Goal: Task Accomplishment & Management: Complete application form

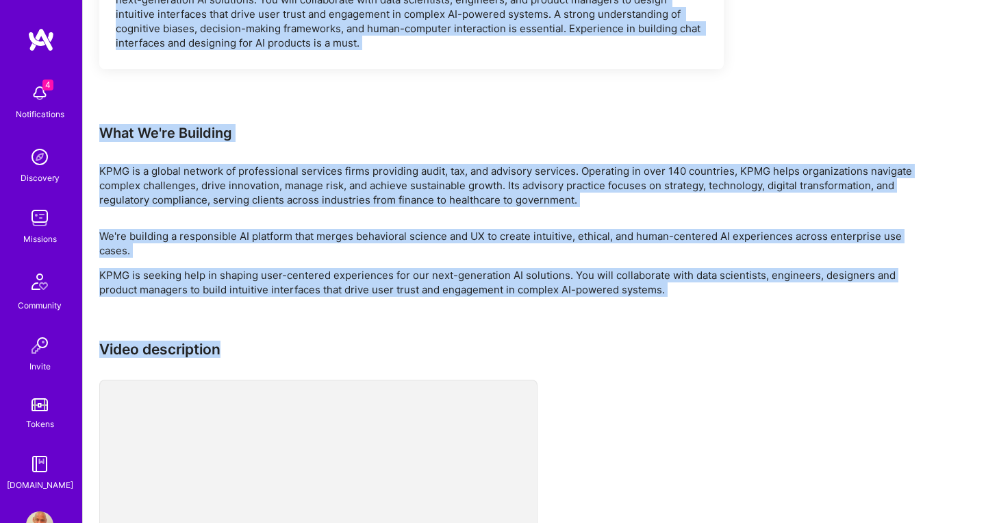
scroll to position [949, 0]
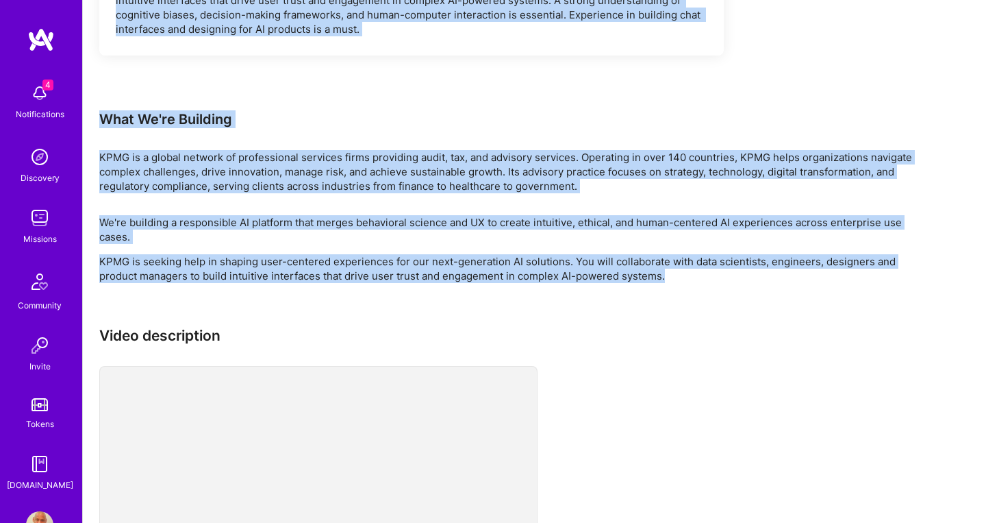
drag, startPoint x: 117, startPoint y: 221, endPoint x: 668, endPoint y: 279, distance: 554.4
copy div "Loremip d sitam-con adipisci el seddoei temporincid utlaboree doloremagna ali E…"
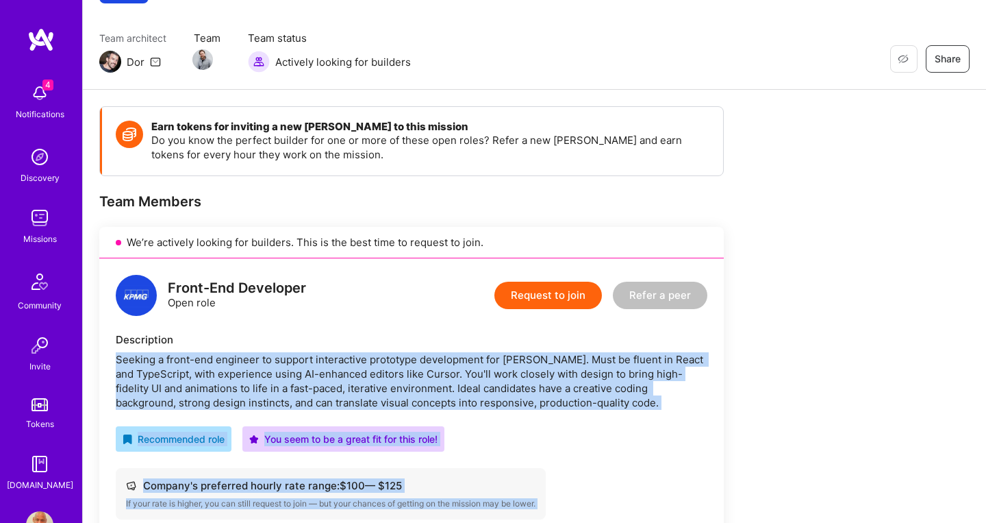
scroll to position [0, 0]
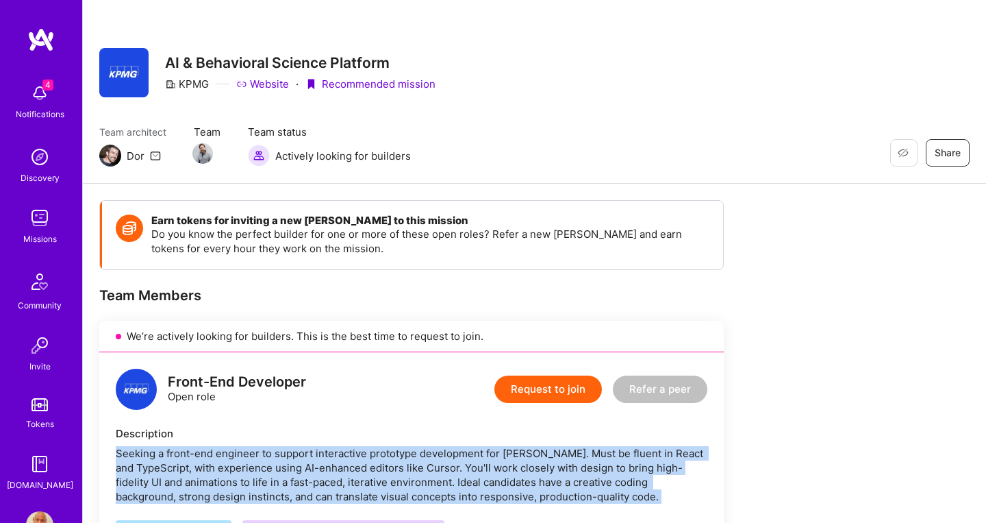
click at [518, 388] on button "Request to join" at bounding box center [548, 388] width 108 height 27
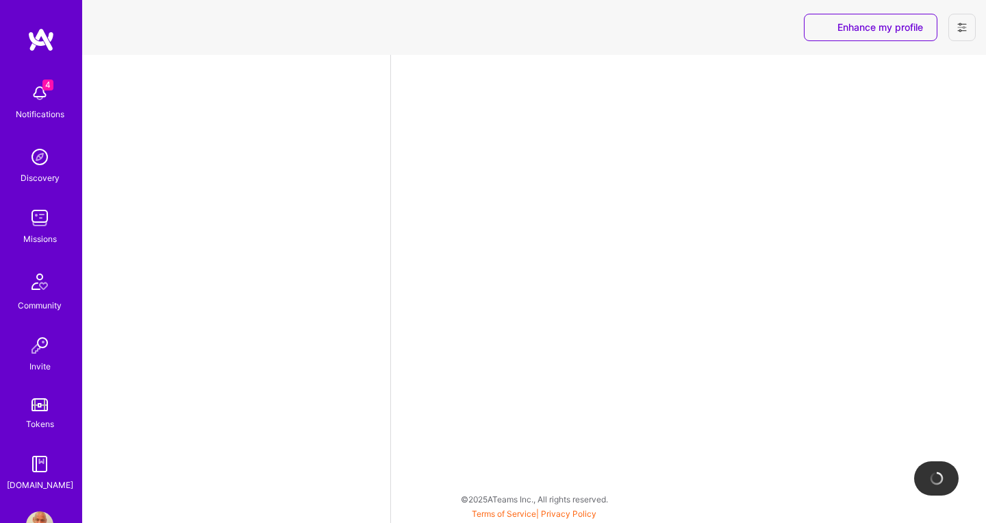
select select "CA"
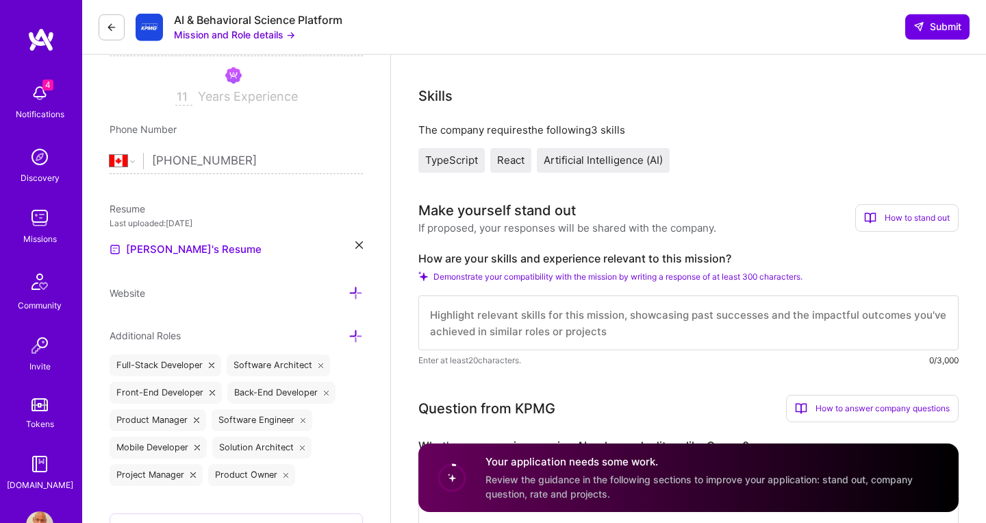
scroll to position [231, 0]
click at [422, 262] on label "How are your skills and experience relevant to this mission?" at bounding box center [688, 260] width 540 height 14
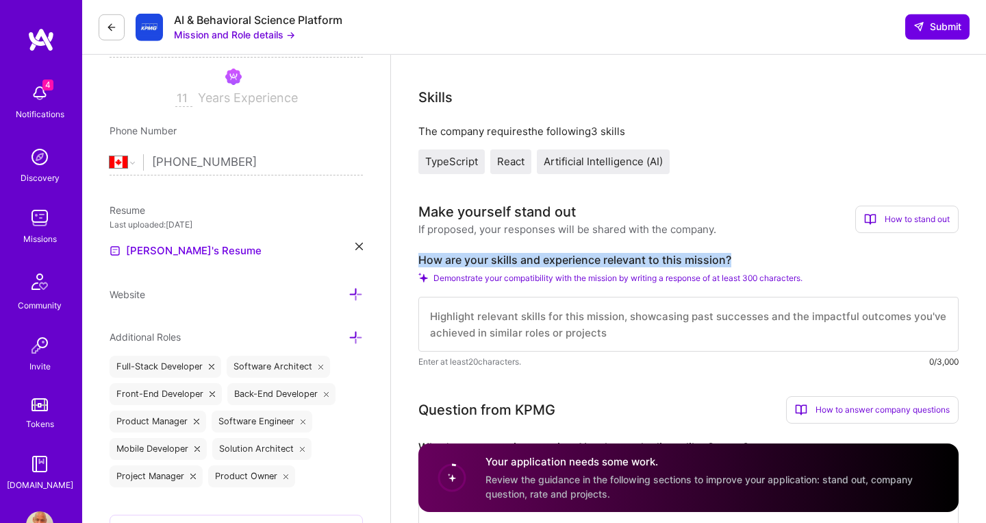
drag, startPoint x: 420, startPoint y: 258, endPoint x: 733, endPoint y: 256, distance: 313.0
click at [733, 258] on label "How are your skills and experience relevant to this mission?" at bounding box center [688, 260] width 540 height 14
copy label "How are your skills and experience relevant to this mission?"
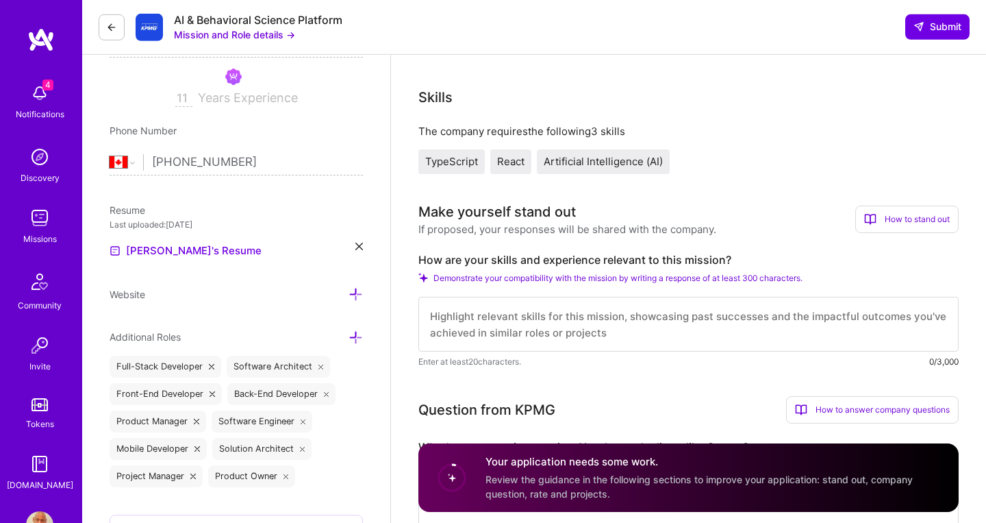
click at [549, 317] on textarea at bounding box center [688, 324] width 540 height 55
paste textarea "Technical Excellence in Required Stack: 15+ years of React and TypeScript exper…"
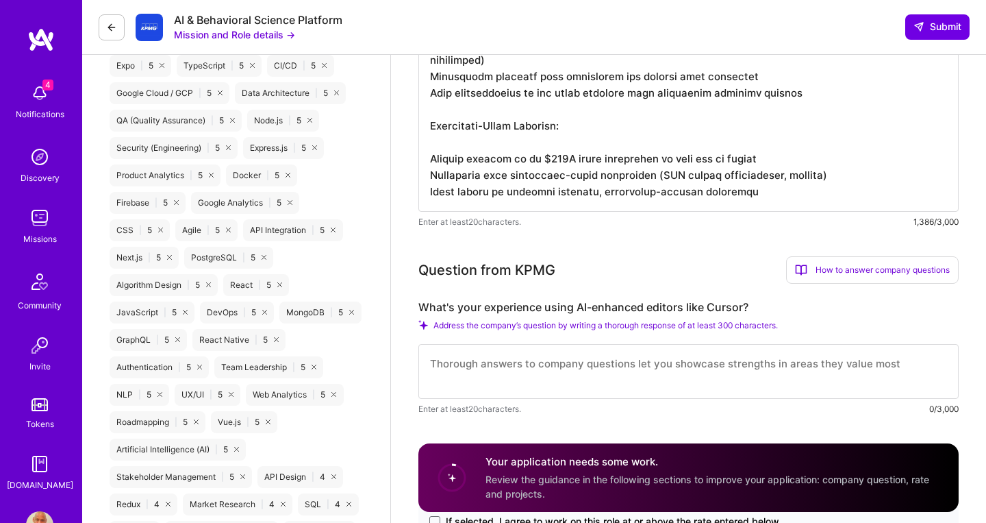
scroll to position [830, 0]
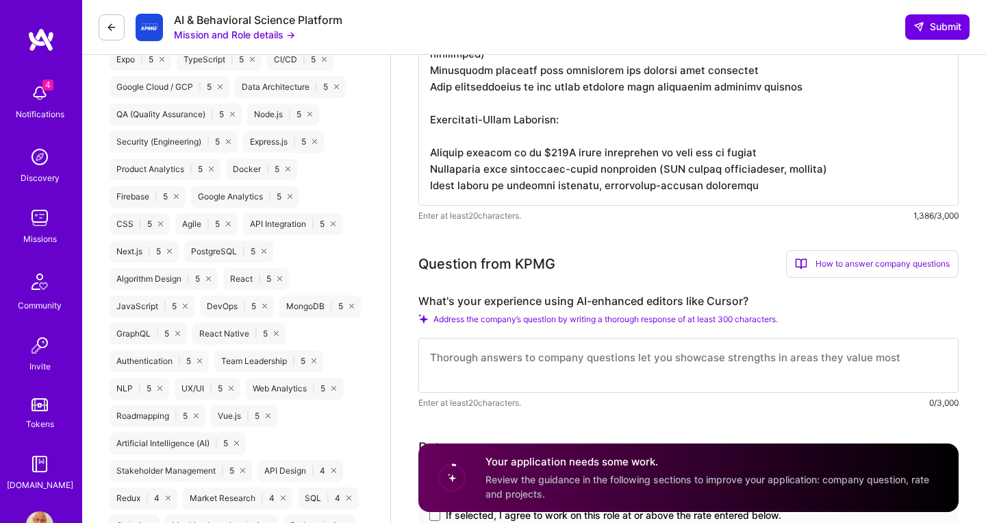
type textarea "Technical Excellence in Required Stack: 15+ years of React and TypeScript exper…"
click at [499, 362] on textarea at bounding box center [688, 365] width 540 height 55
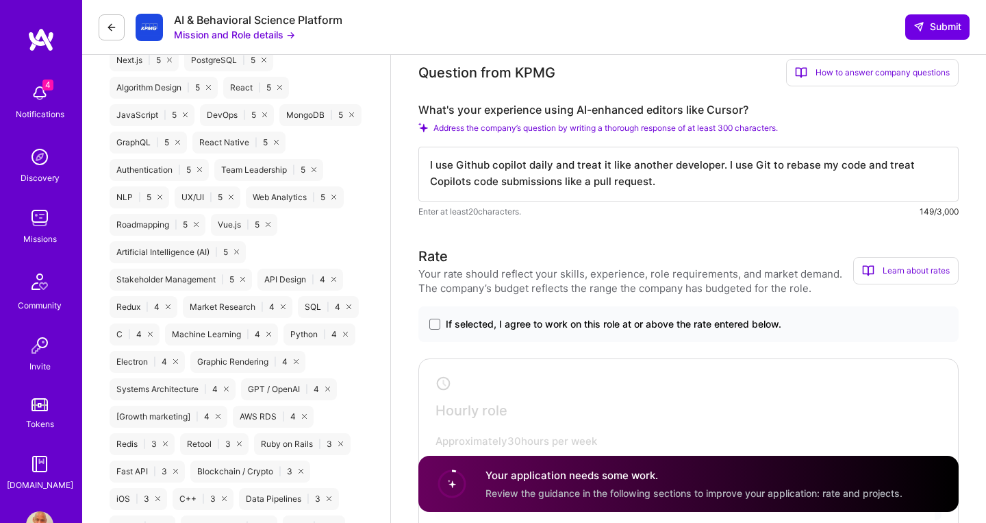
scroll to position [1022, 0]
type textarea "I use Github copilot daily and treat it like another developer. I use Git to re…"
click at [436, 329] on span at bounding box center [434, 323] width 11 height 11
click at [0, 0] on input "If selected, I agree to work on this role at or above the rate entered below." at bounding box center [0, 0] width 0 height 0
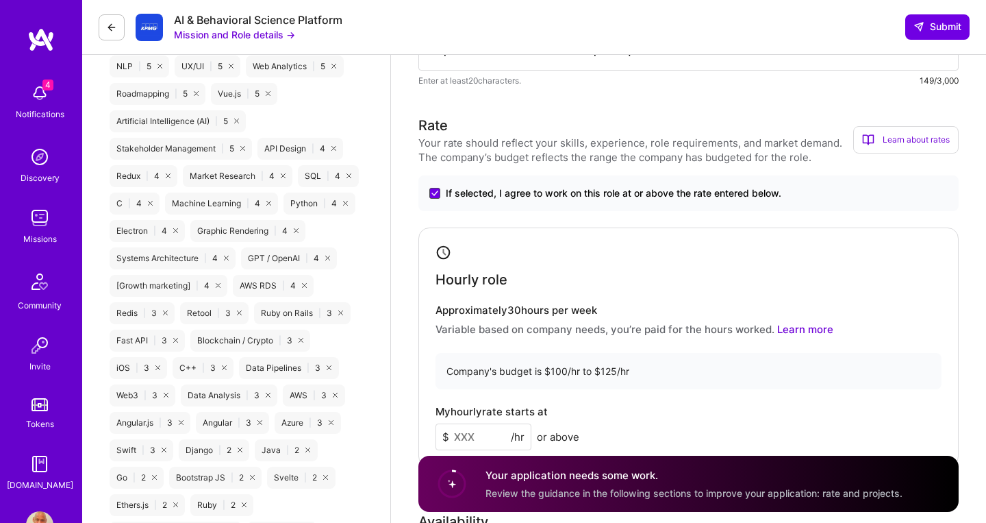
scroll to position [1155, 0]
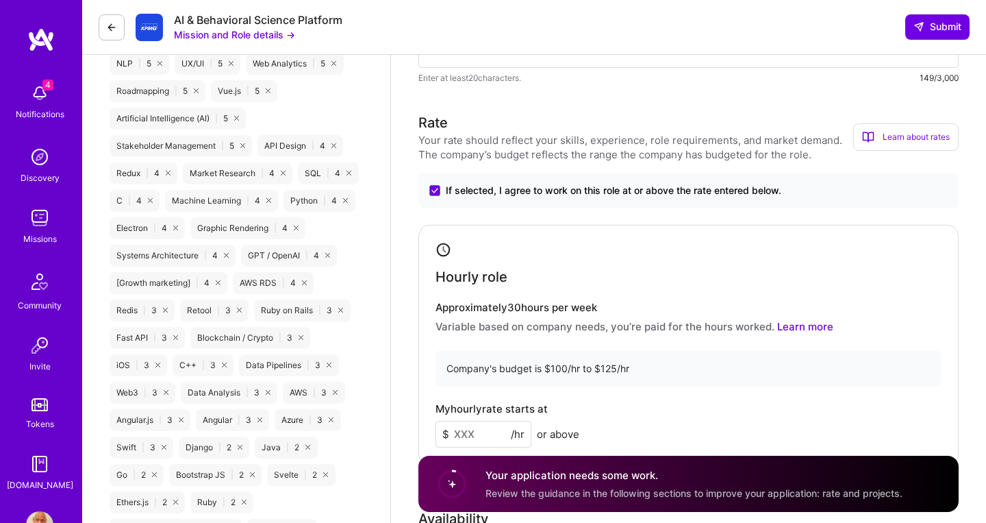
click at [504, 435] on input at bounding box center [484, 434] width 96 height 27
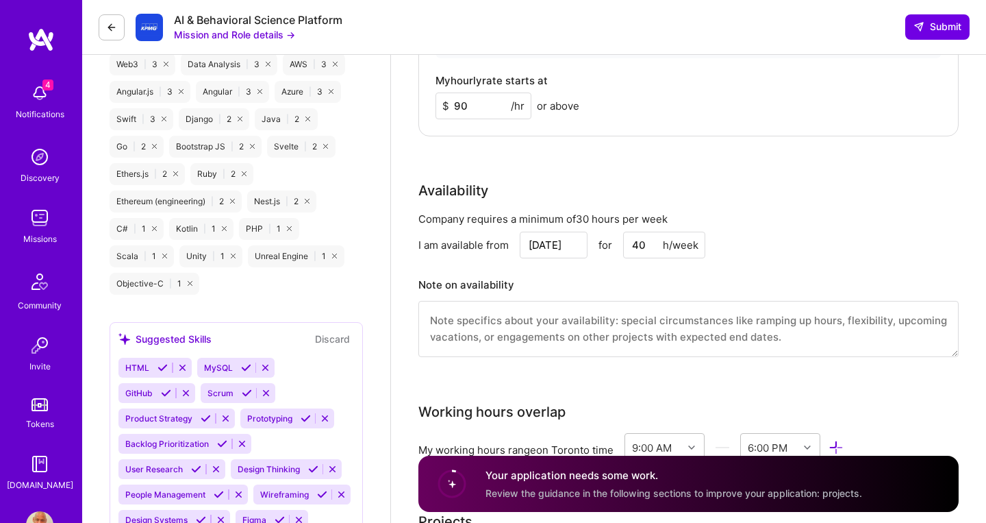
scroll to position [1515, 0]
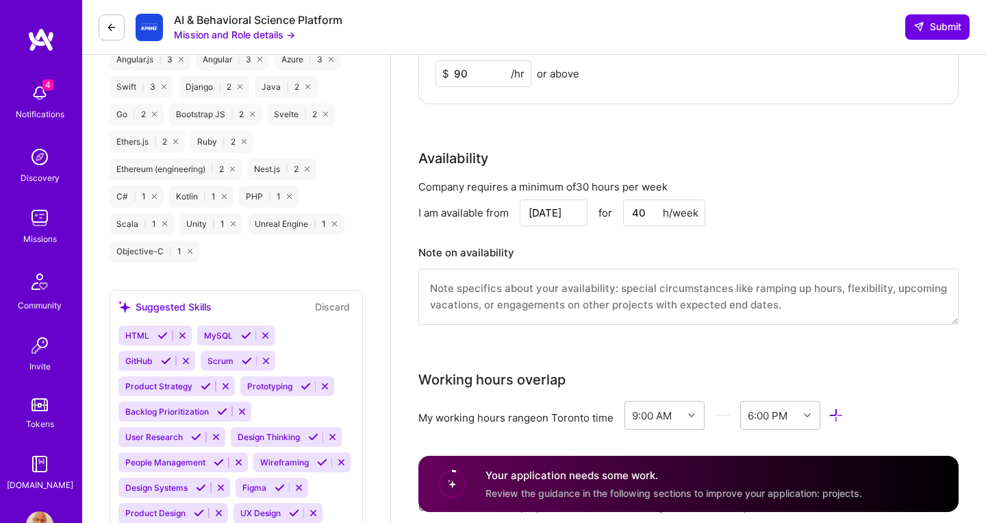
type input "90"
click at [640, 216] on input "40" at bounding box center [664, 212] width 82 height 27
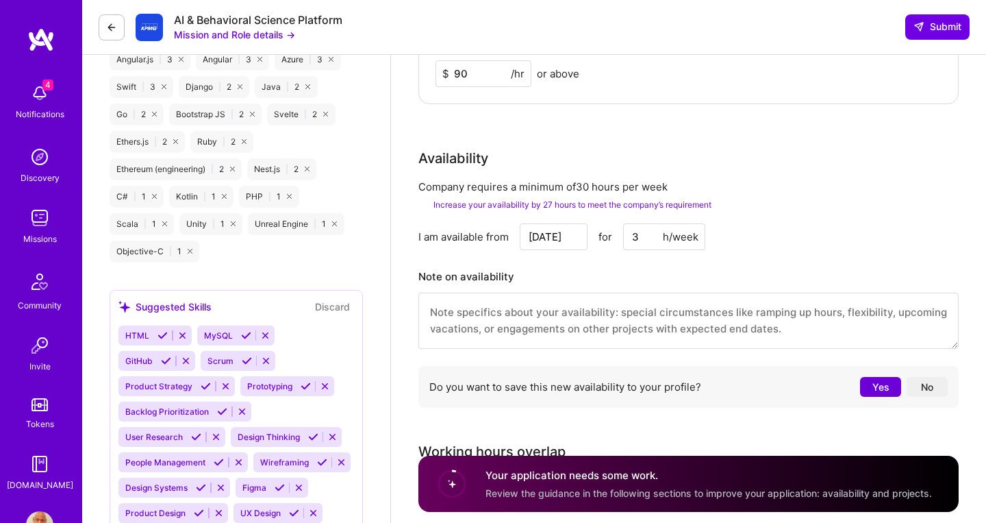
type input "30"
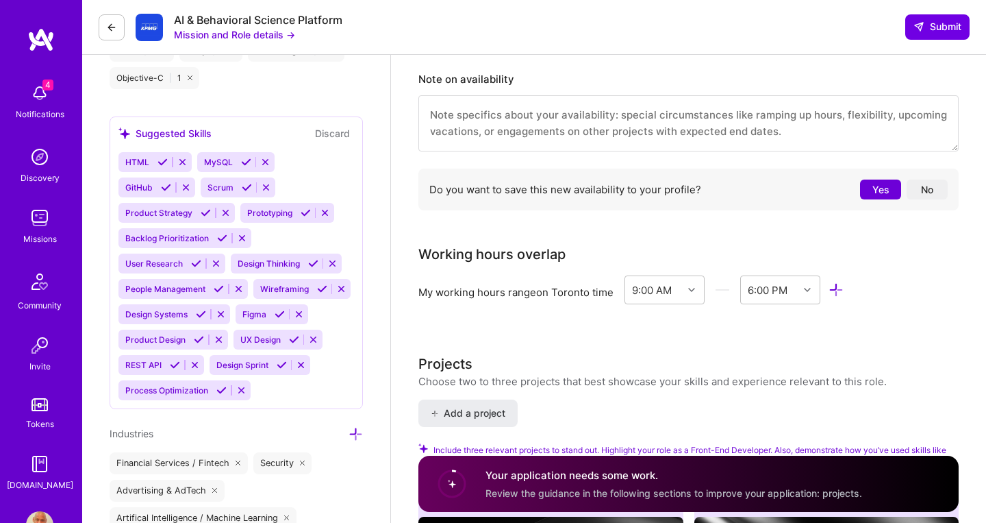
scroll to position [1692, 0]
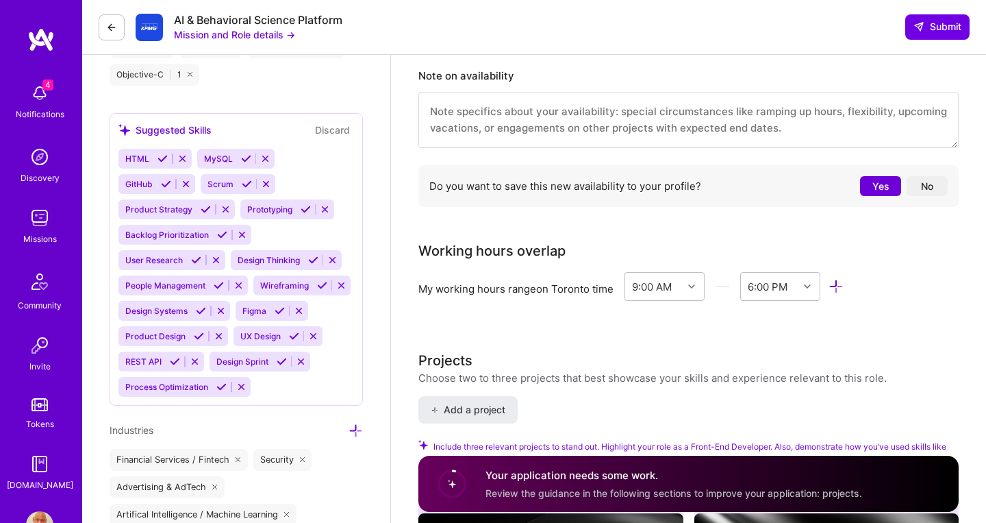
click at [882, 196] on button "Yes" at bounding box center [880, 186] width 41 height 20
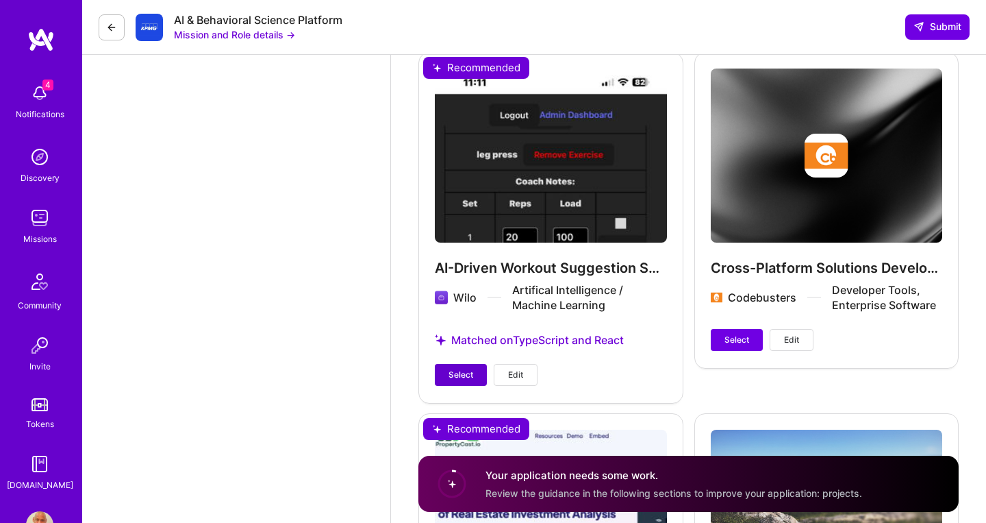
scroll to position [2774, 0]
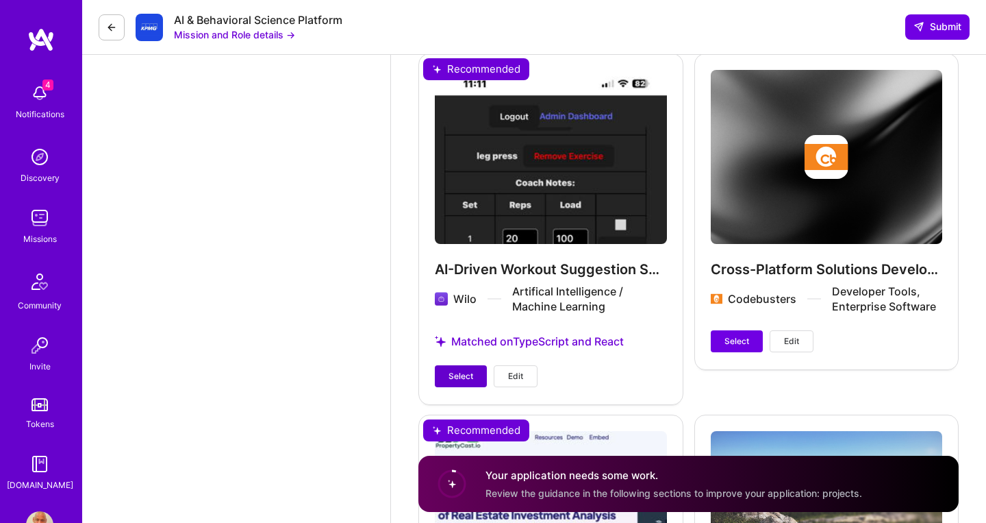
click at [469, 374] on button "Select" at bounding box center [461, 376] width 52 height 22
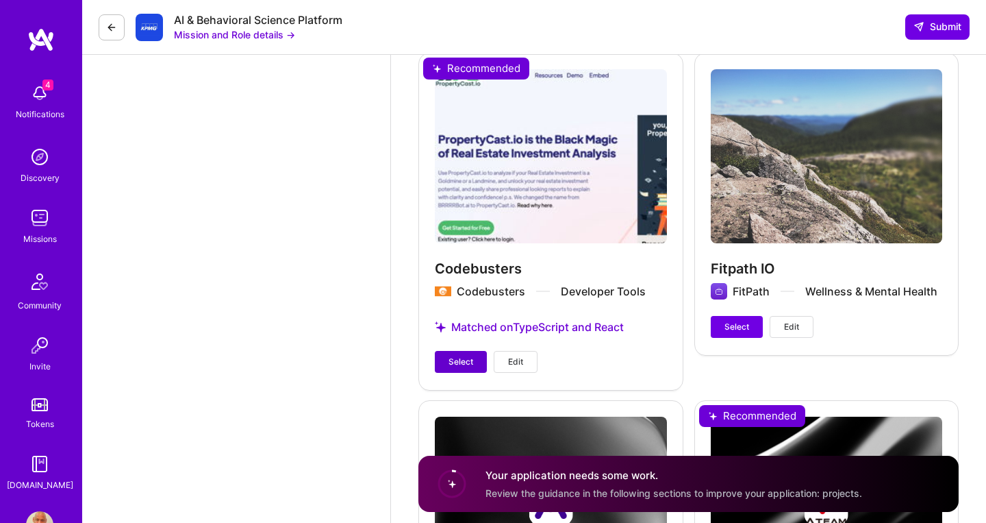
scroll to position [3139, 0]
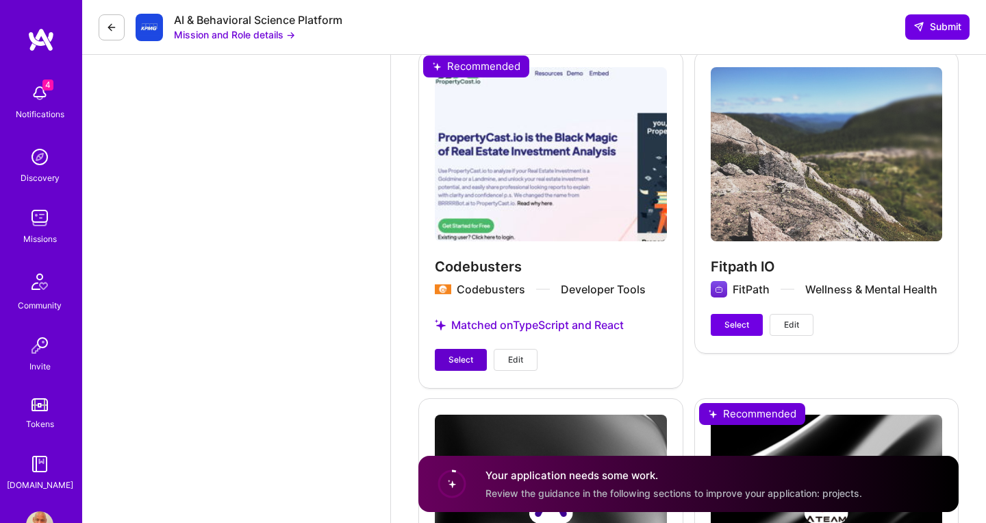
click at [465, 366] on span "Select" at bounding box center [461, 359] width 25 height 12
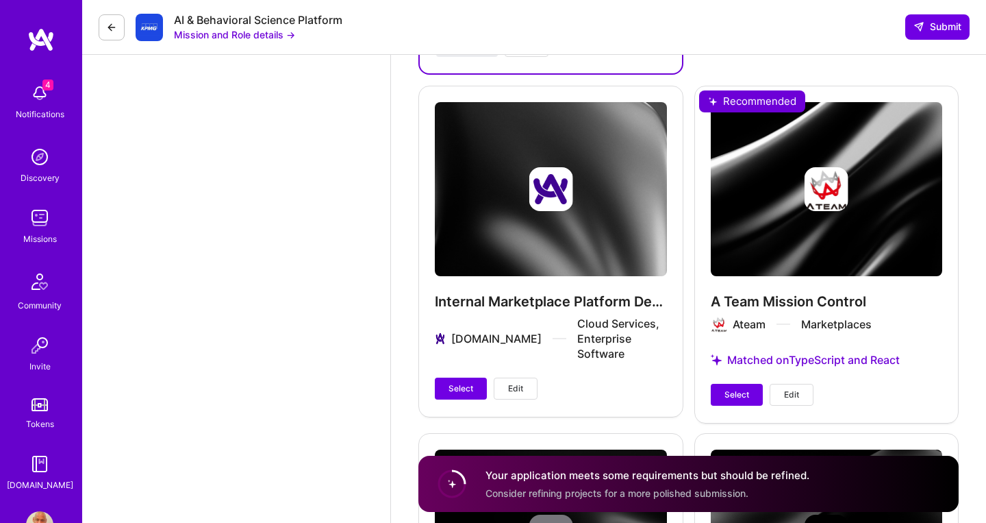
scroll to position [3455, 0]
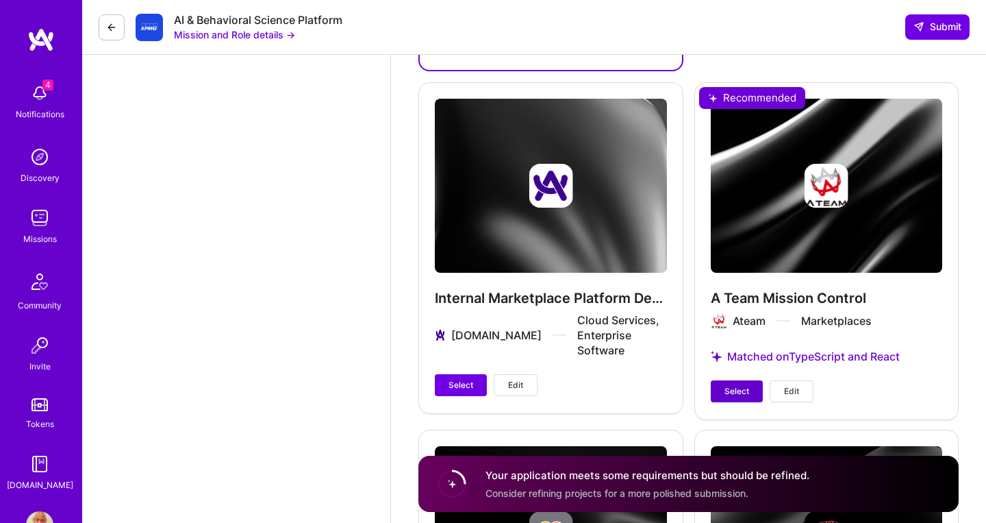
click at [751, 395] on button "Select" at bounding box center [737, 391] width 52 height 22
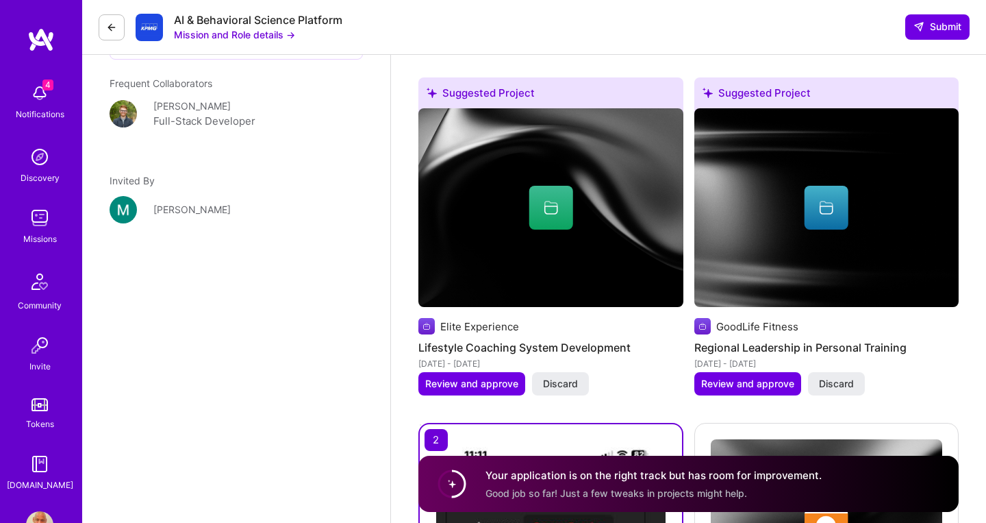
scroll to position [2407, 0]
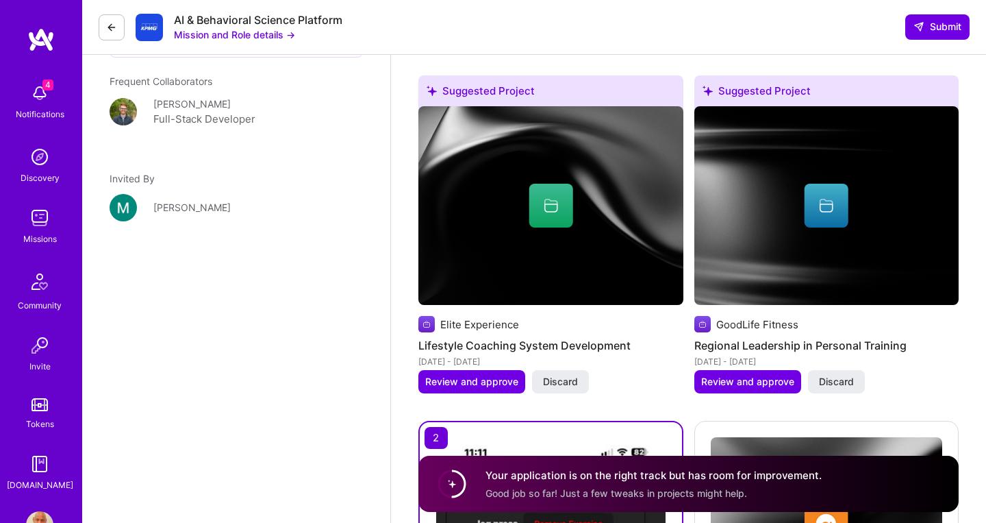
click at [764, 490] on div "Your application is on the right track but has room for improvement. Good job s…" at bounding box center [654, 484] width 336 height 32
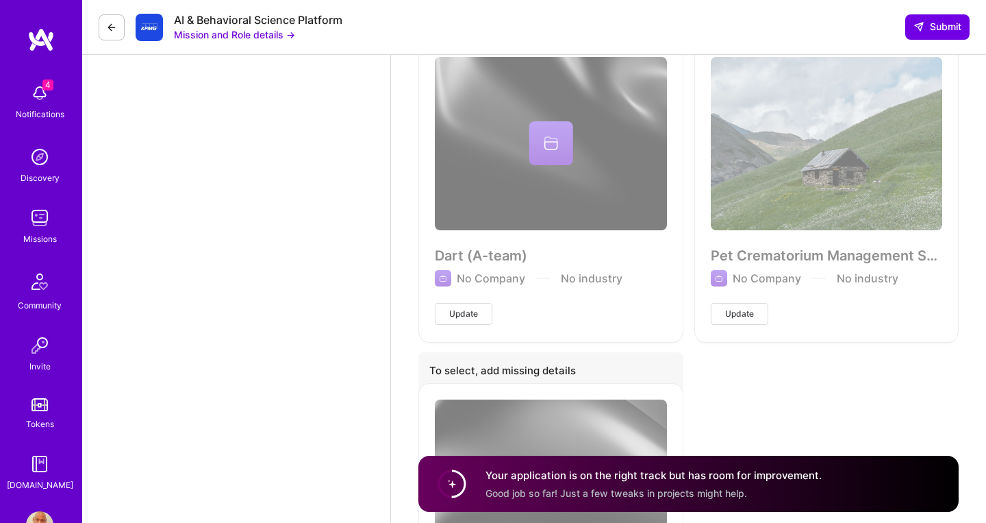
scroll to position [5106, 0]
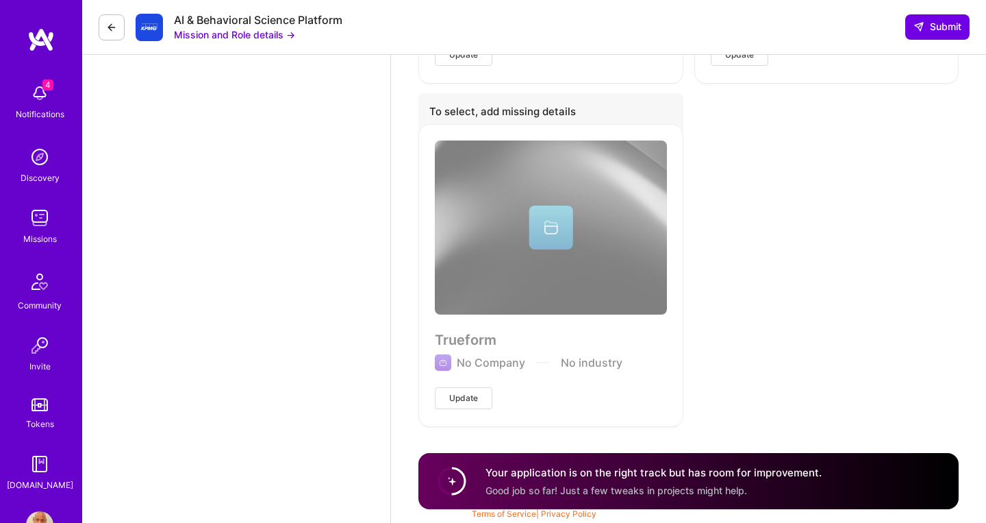
click at [461, 481] on circle at bounding box center [452, 481] width 26 height 26
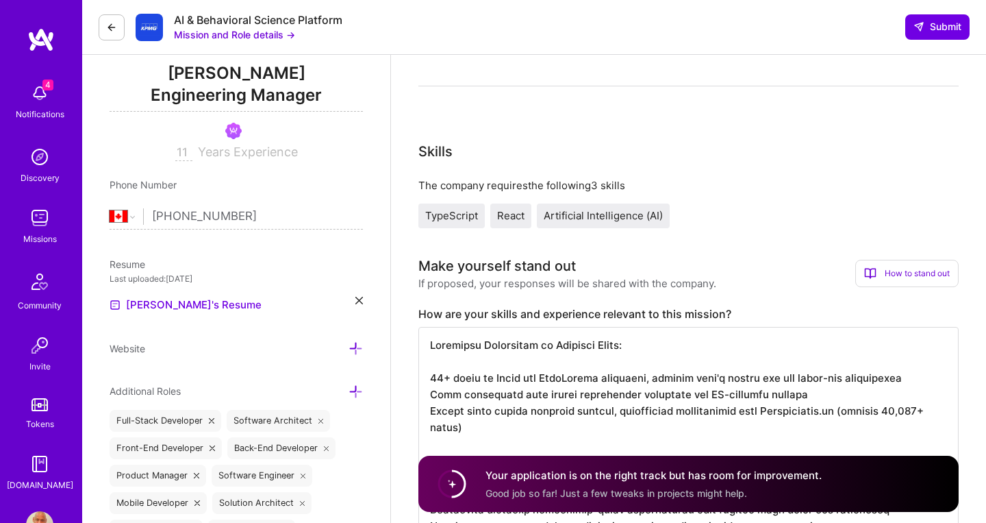
scroll to position [167, 0]
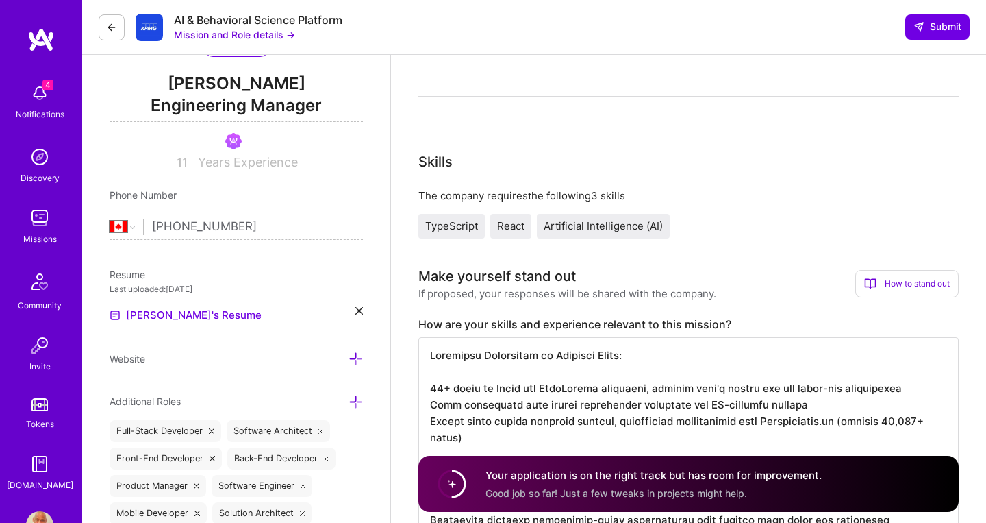
click at [907, 286] on div "How to stand out" at bounding box center [906, 283] width 103 height 27
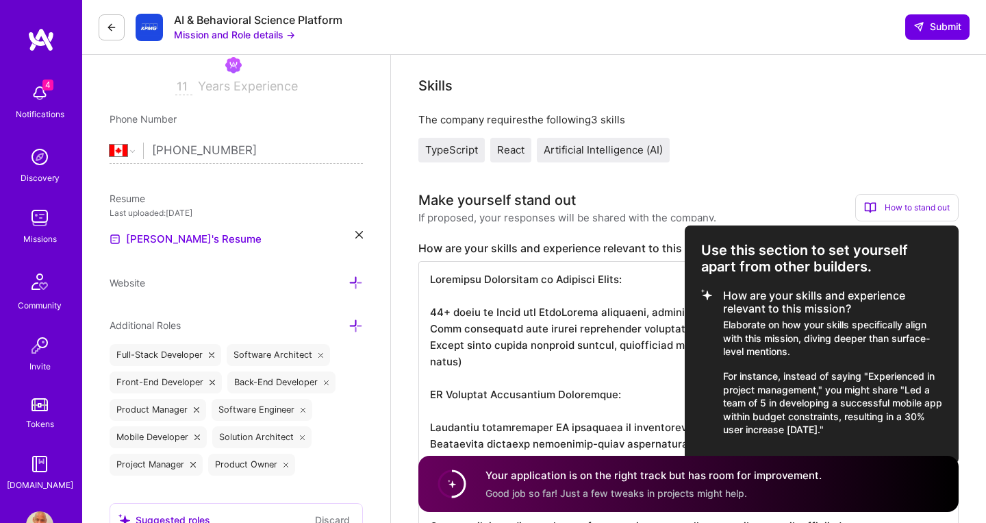
scroll to position [246, 0]
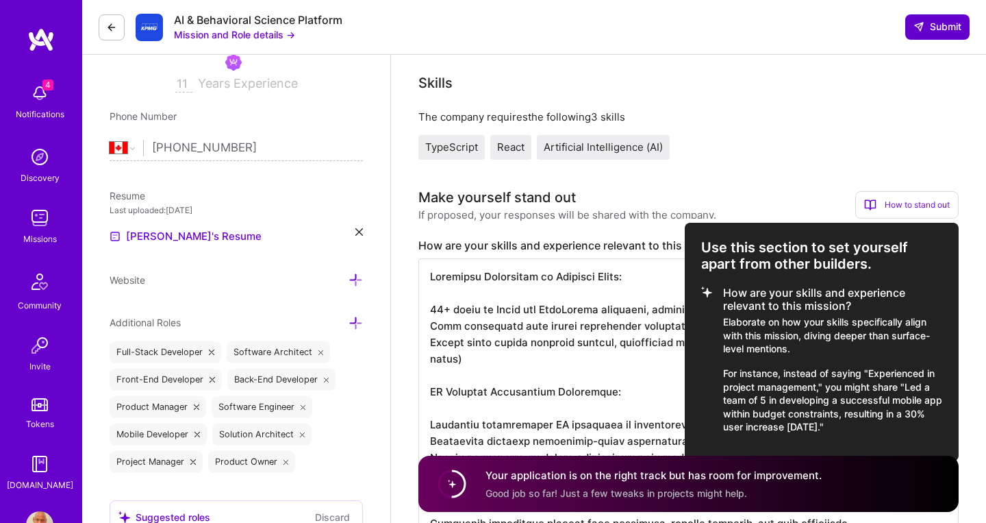
click at [936, 23] on span "Submit" at bounding box center [938, 27] width 48 height 14
click at [933, 35] on button "Submit" at bounding box center [937, 26] width 64 height 25
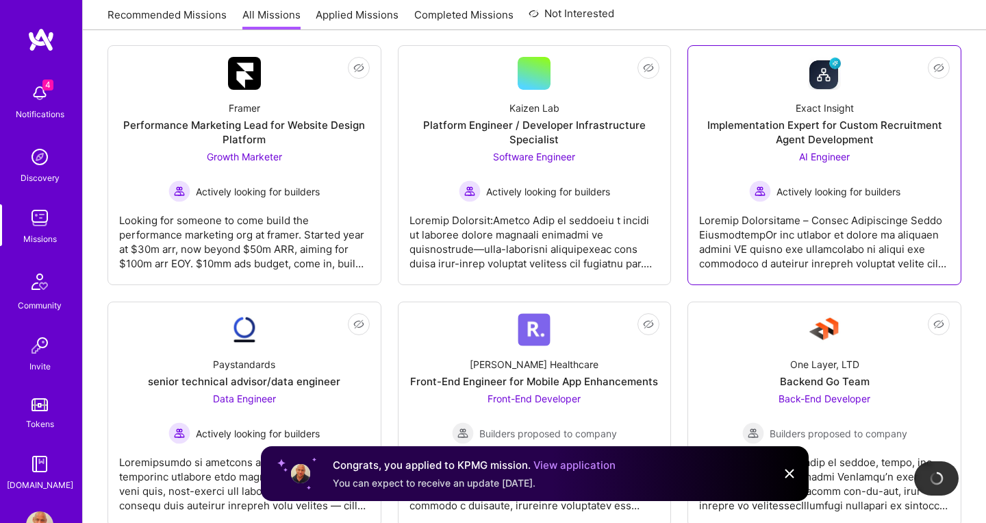
scroll to position [214, 0]
click at [828, 168] on div "AI Engineer Actively looking for builders" at bounding box center [824, 175] width 151 height 53
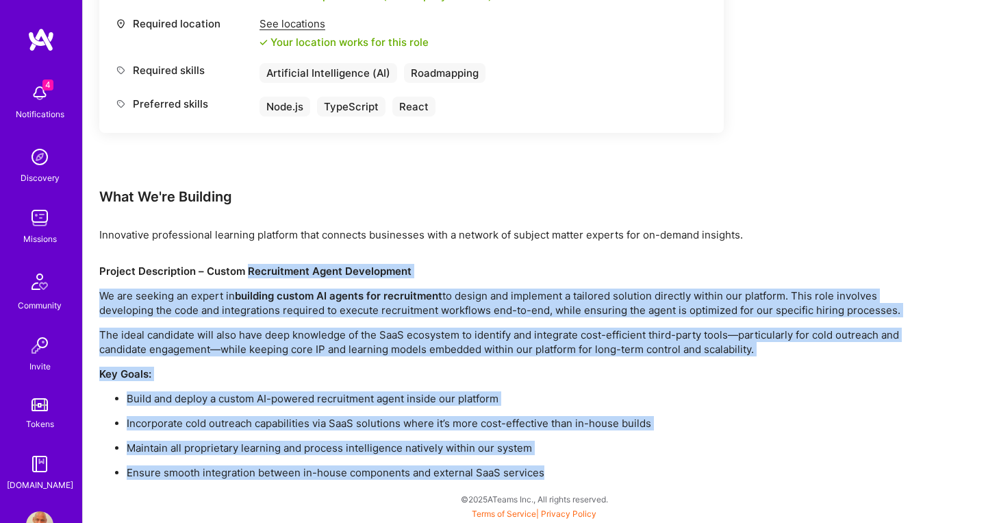
scroll to position [682, 0]
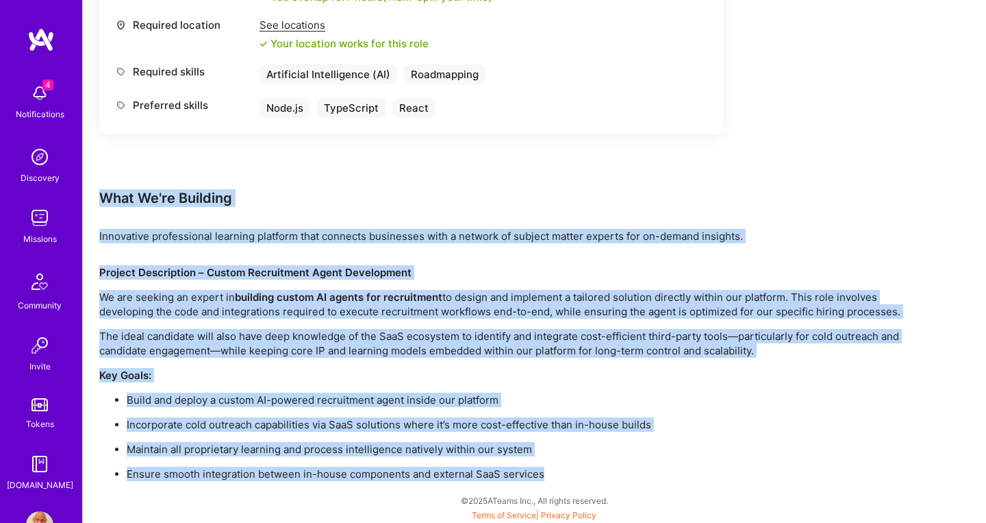
drag, startPoint x: 549, startPoint y: 472, endPoint x: 100, endPoint y: 194, distance: 527.4
copy div "Lore Ip'do Sitametc Adipiscing elitseddoeiu temporin utlabore etdo magnaali eni…"
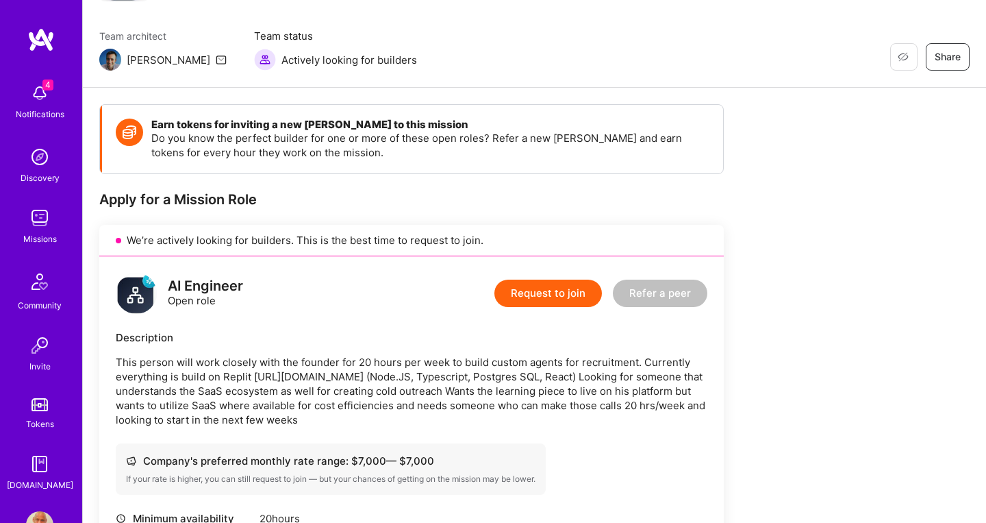
scroll to position [94, 0]
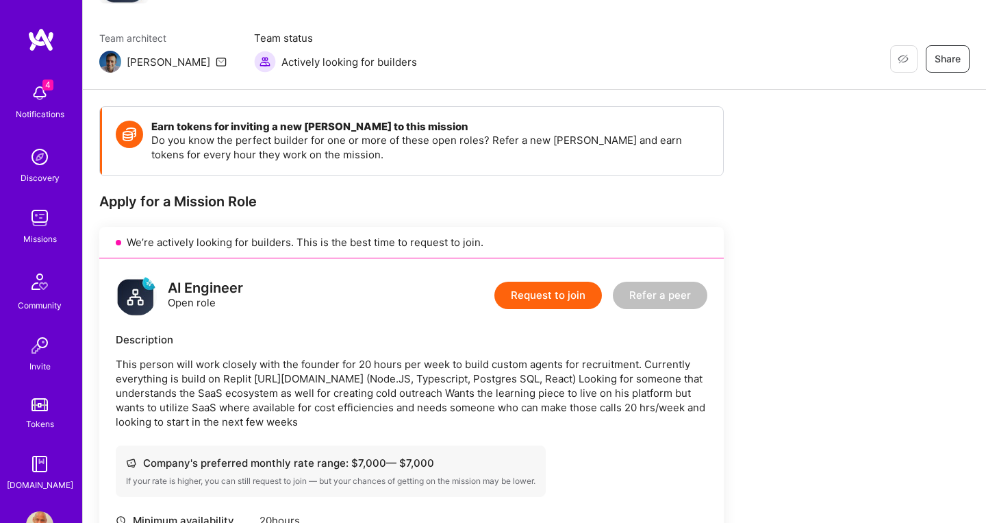
click at [557, 292] on button "Request to join" at bounding box center [548, 294] width 108 height 27
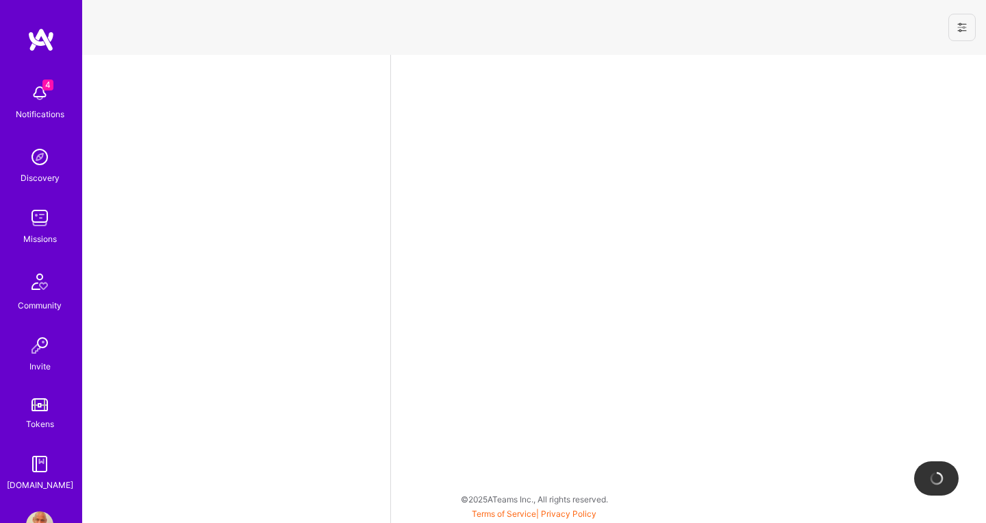
select select "CA"
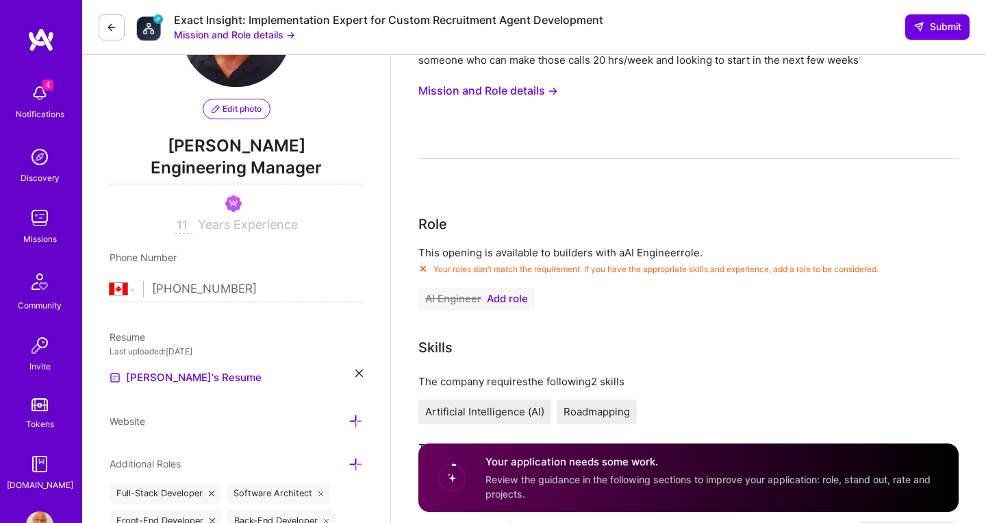
scroll to position [108, 0]
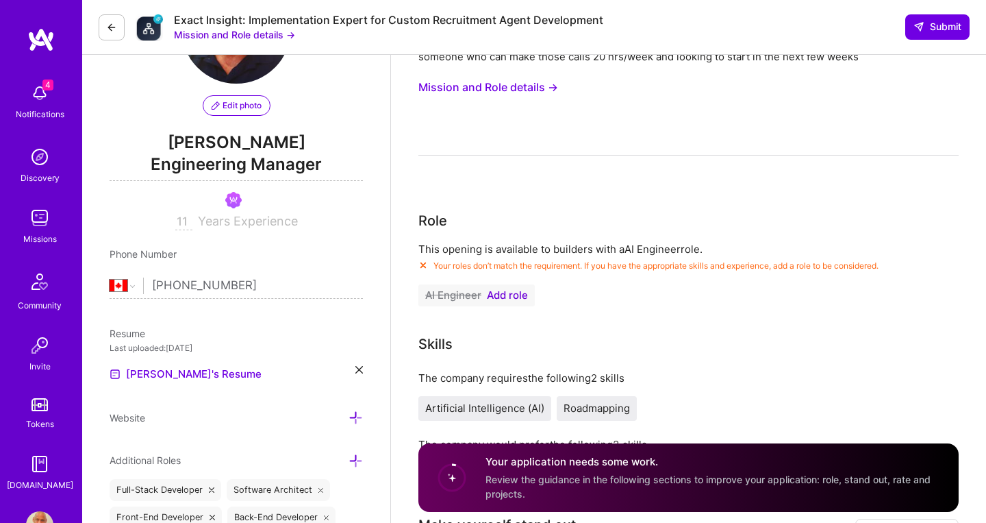
click at [504, 295] on span "Add role" at bounding box center [507, 295] width 41 height 11
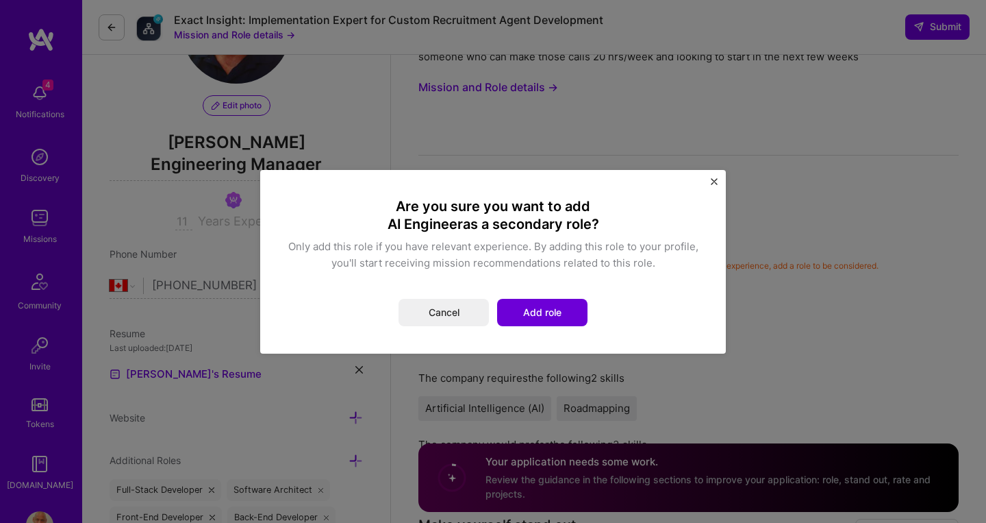
click at [529, 311] on button "Add role" at bounding box center [542, 312] width 90 height 27
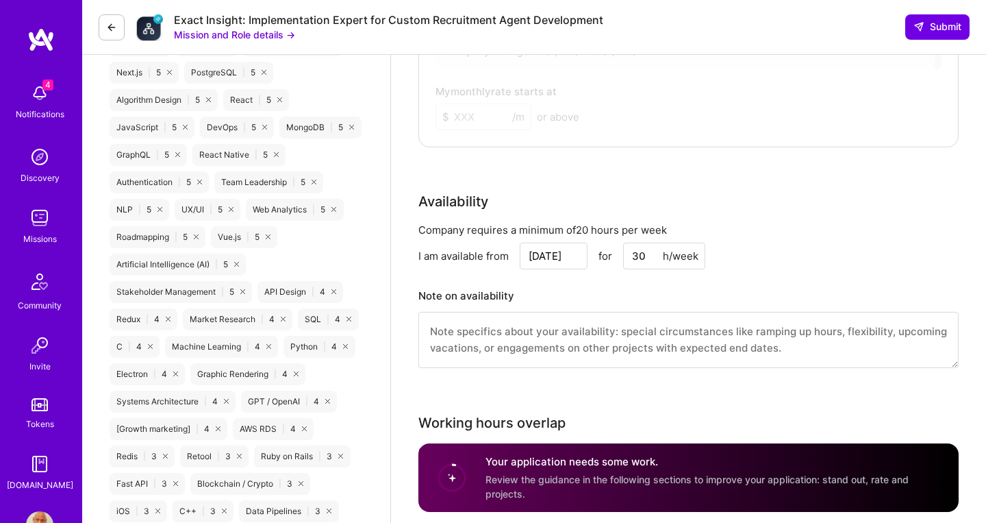
scroll to position [1033, 0]
